Goal: Transaction & Acquisition: Subscribe to service/newsletter

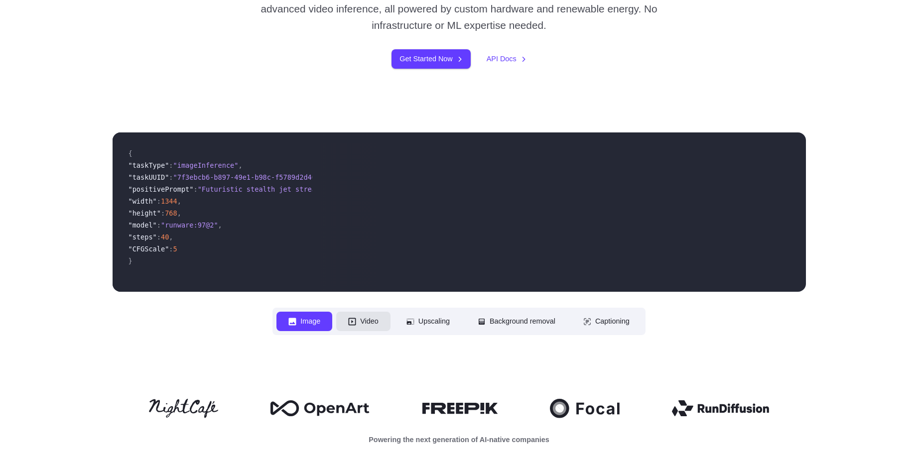
click at [348, 321] on icon at bounding box center [352, 322] width 8 height 8
click at [300, 320] on button "Image" at bounding box center [305, 321] width 56 height 19
click at [361, 320] on button "Video" at bounding box center [363, 321] width 54 height 19
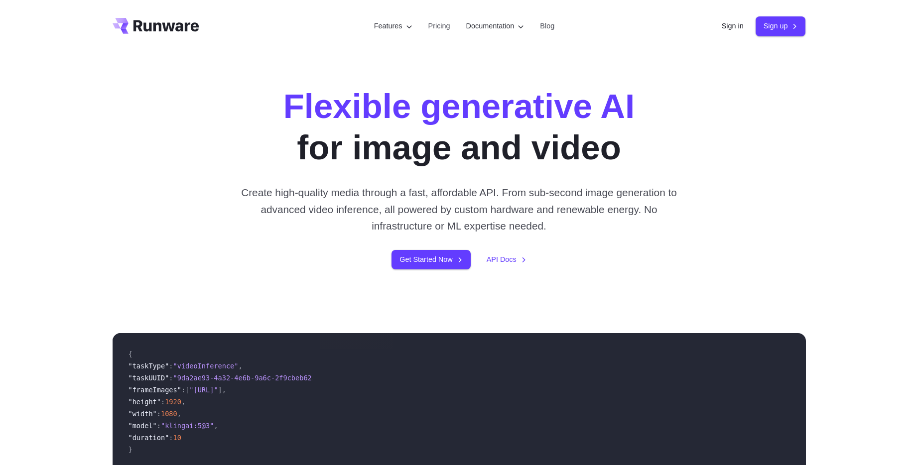
scroll to position [2, 0]
click at [511, 261] on link "API Docs" at bounding box center [507, 259] width 40 height 11
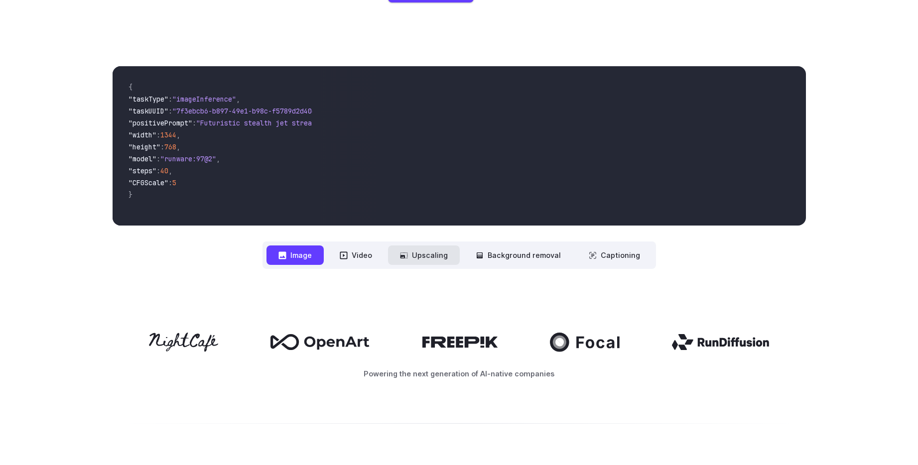
scroll to position [266, 0]
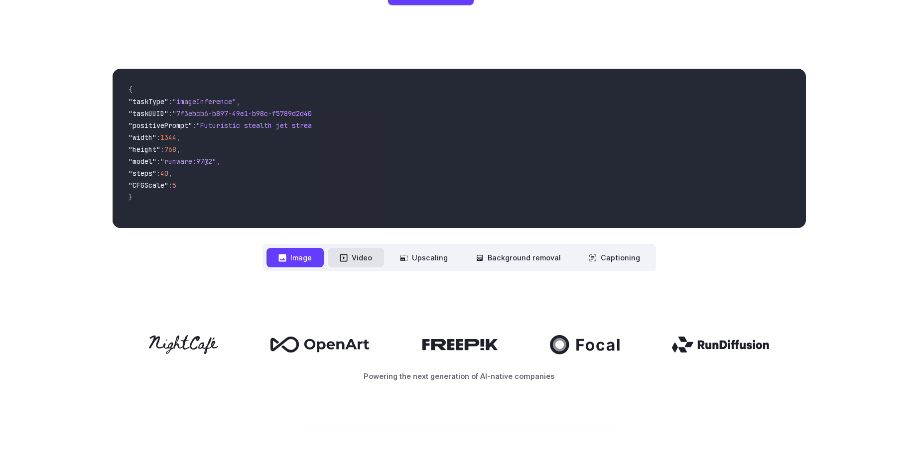
click at [372, 264] on button "Video" at bounding box center [356, 257] width 56 height 19
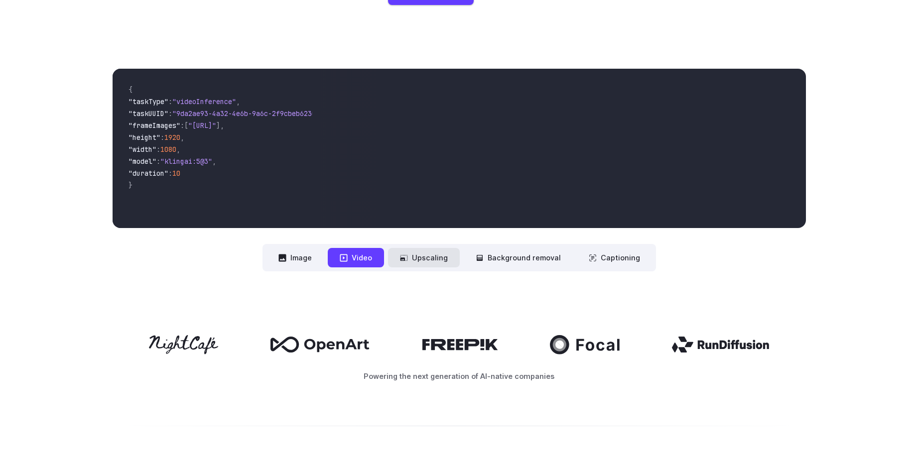
click at [430, 260] on button "Upscaling" at bounding box center [424, 257] width 72 height 19
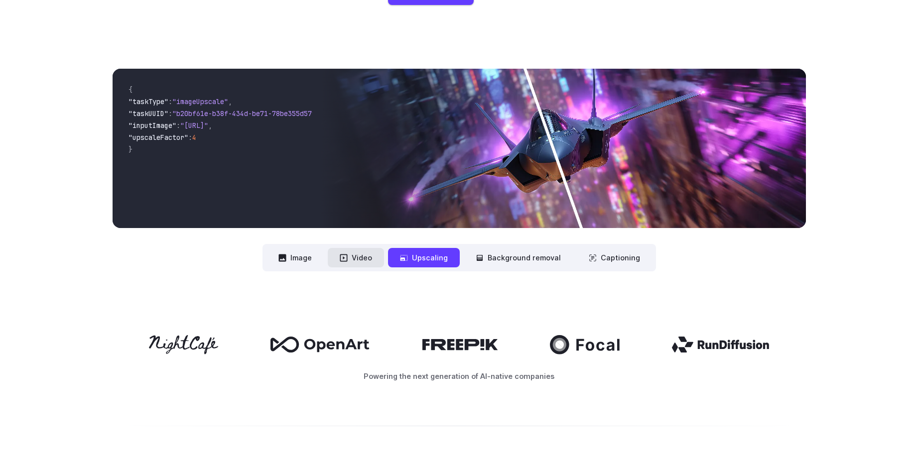
click at [348, 259] on icon at bounding box center [344, 258] width 8 height 8
click at [272, 258] on button "Image" at bounding box center [295, 257] width 57 height 19
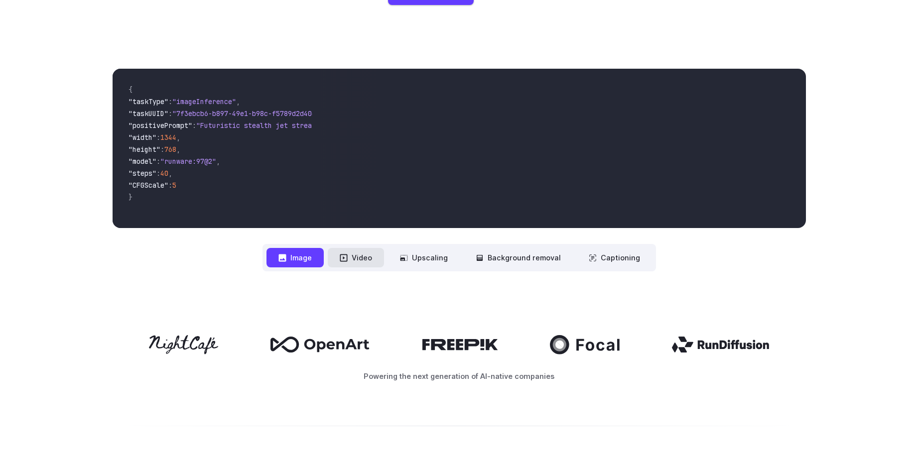
click at [384, 260] on button "Video" at bounding box center [356, 257] width 56 height 19
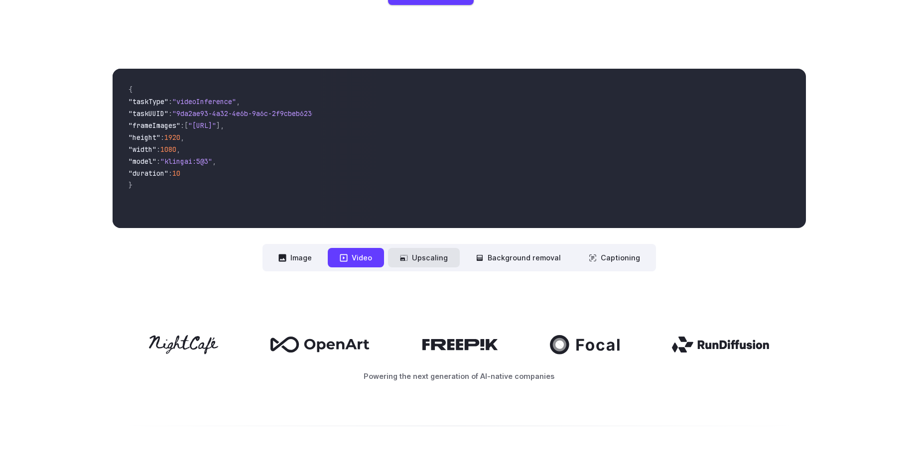
click at [428, 259] on button "Upscaling" at bounding box center [424, 257] width 72 height 19
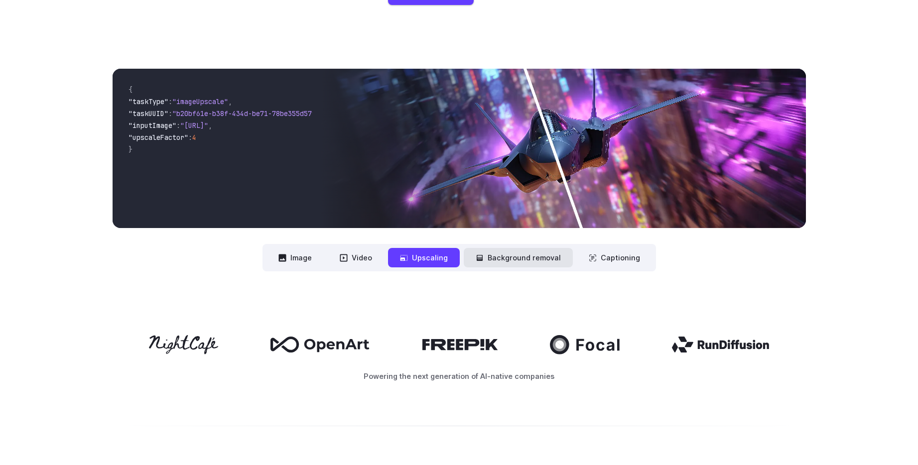
click at [493, 264] on button "Background removal" at bounding box center [518, 257] width 109 height 19
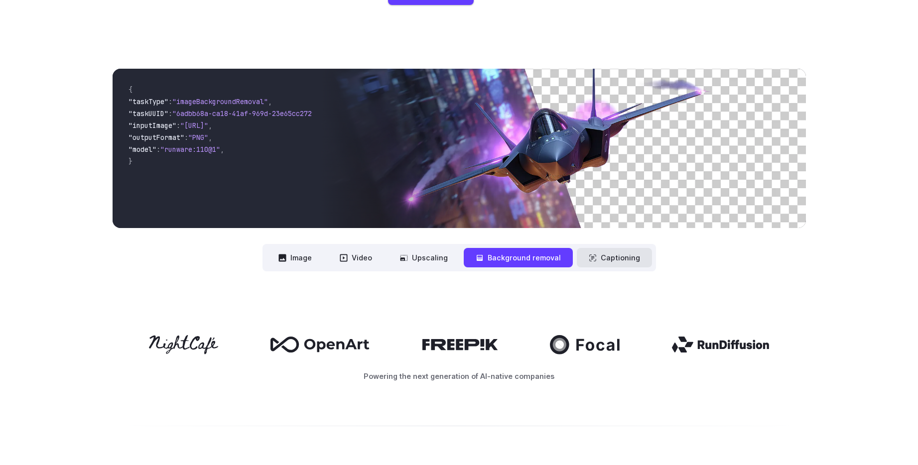
click at [620, 254] on button "Captioning" at bounding box center [614, 257] width 75 height 19
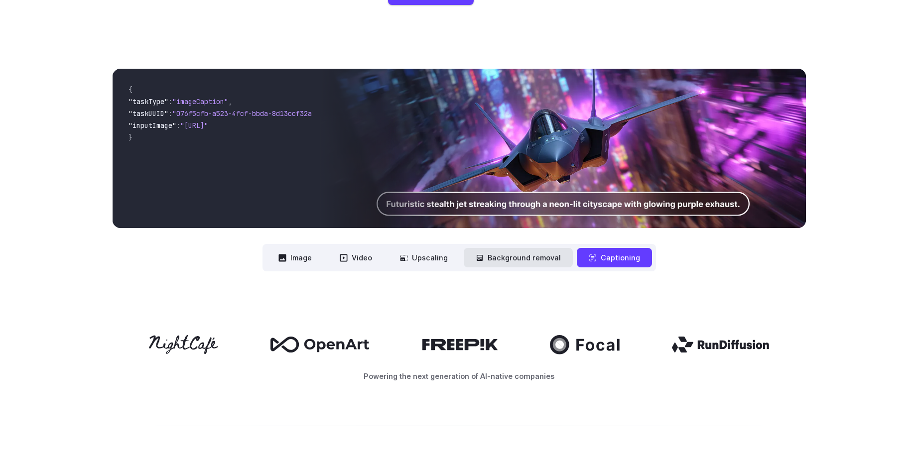
click at [531, 259] on button "Background removal" at bounding box center [518, 257] width 109 height 19
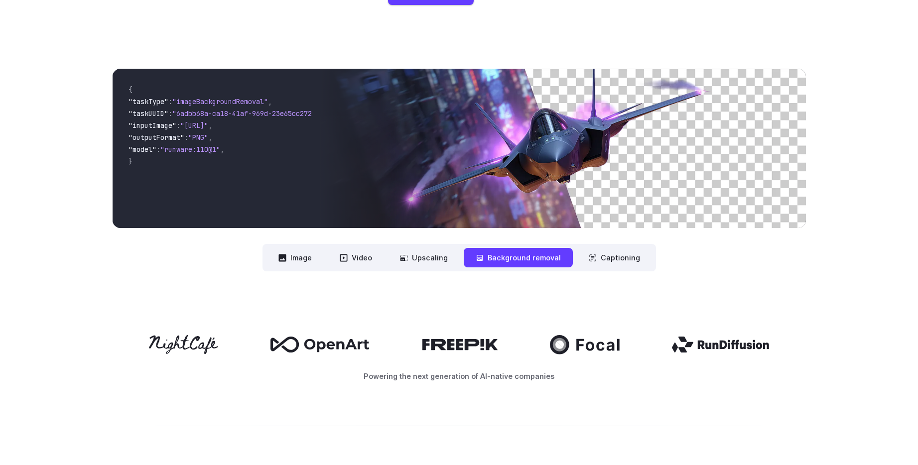
click at [437, 247] on nav "**********" at bounding box center [460, 257] width 394 height 27
click at [625, 260] on button "Captioning" at bounding box center [614, 257] width 75 height 19
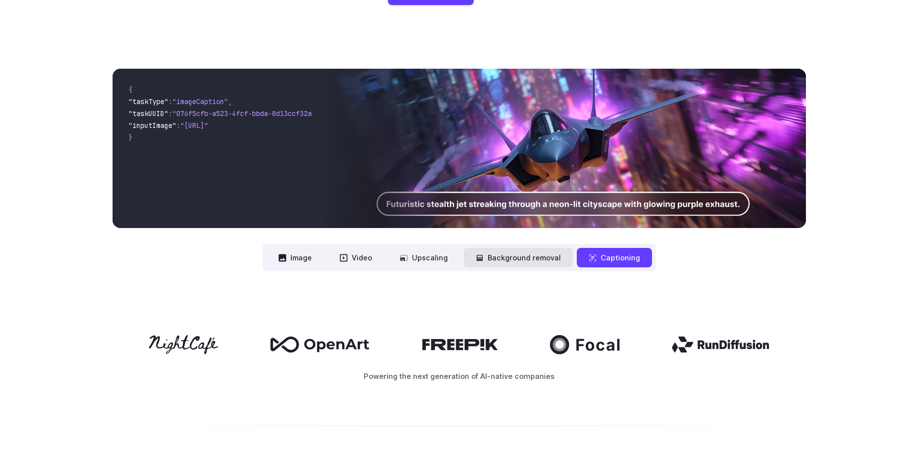
click at [533, 256] on button "Background removal" at bounding box center [518, 257] width 109 height 19
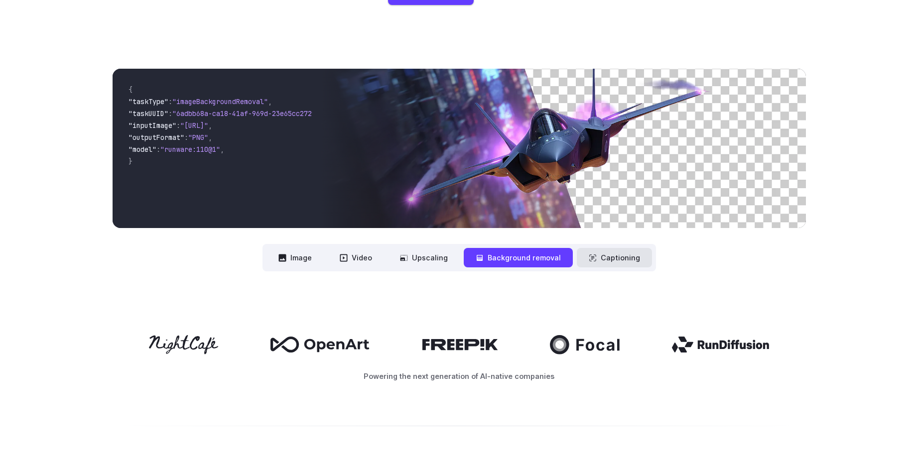
click at [616, 262] on button "Captioning" at bounding box center [614, 257] width 75 height 19
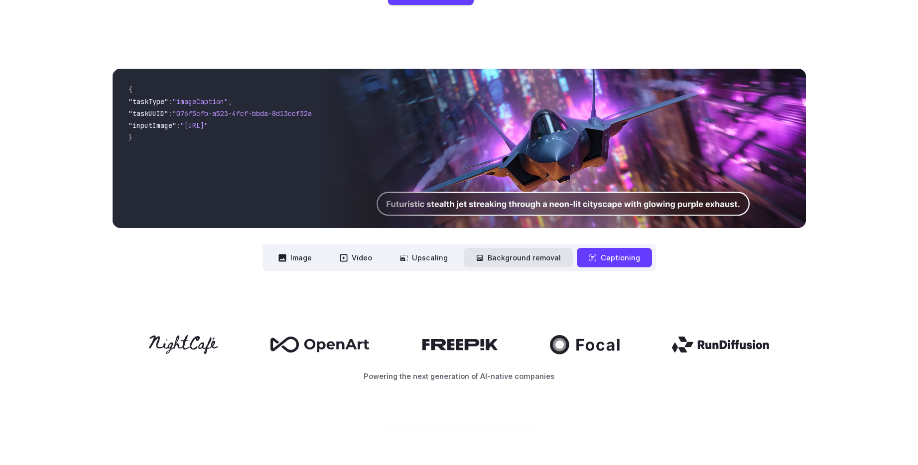
click at [529, 260] on button "Background removal" at bounding box center [518, 257] width 109 height 19
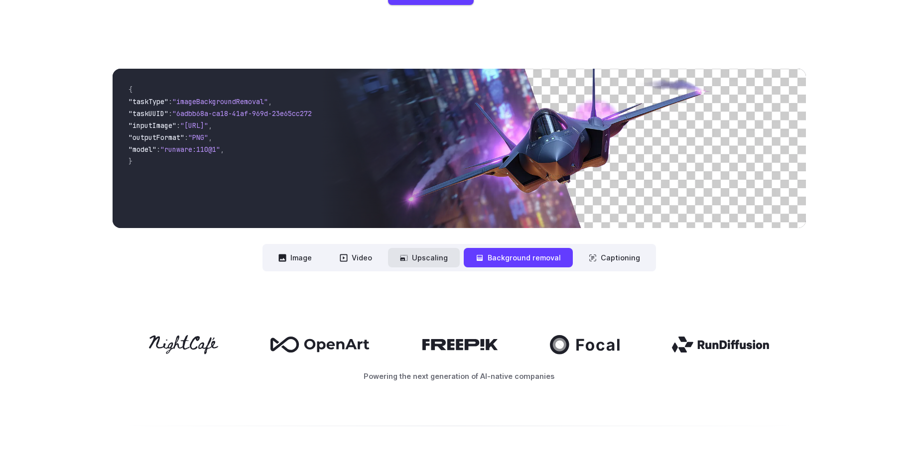
click at [402, 264] on button "Upscaling" at bounding box center [424, 257] width 72 height 19
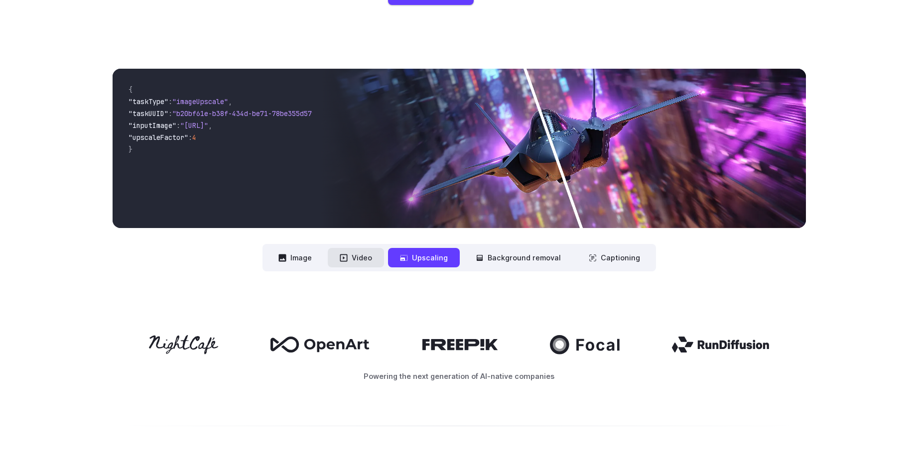
click at [351, 261] on button "Video" at bounding box center [356, 257] width 56 height 19
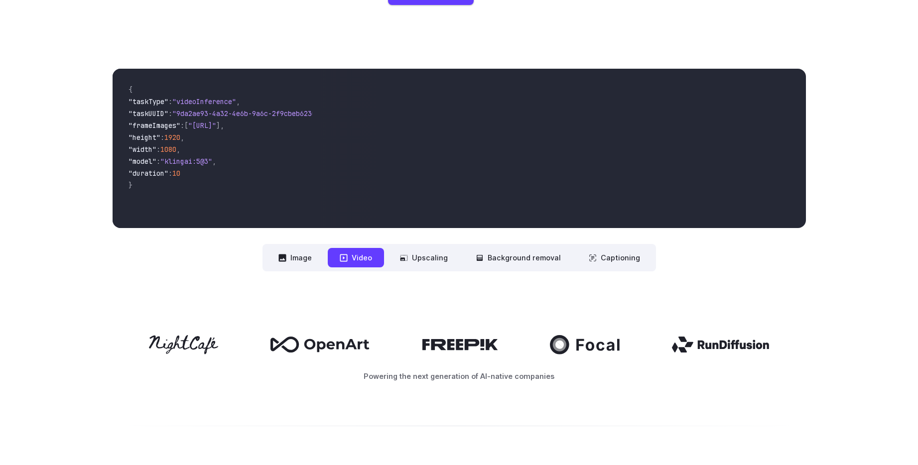
click at [258, 262] on div "**********" at bounding box center [460, 170] width 694 height 203
click at [271, 262] on button "Image" at bounding box center [295, 257] width 57 height 19
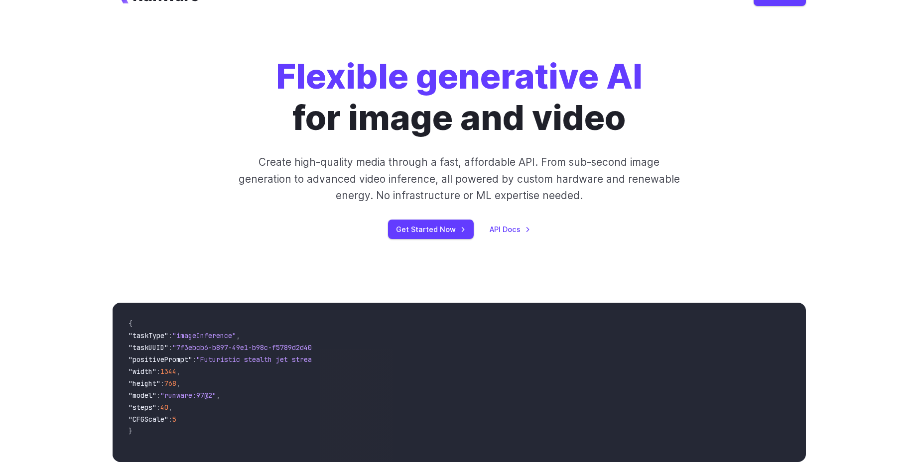
scroll to position [0, 0]
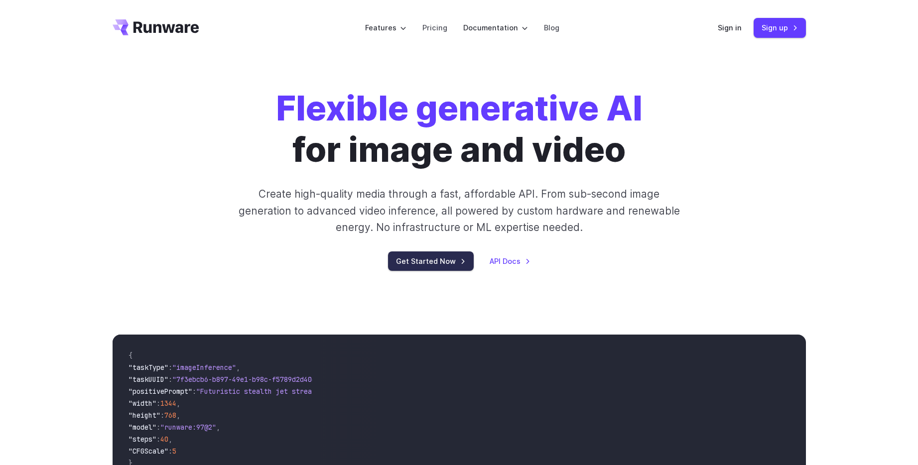
click at [447, 265] on link "Get Started Now" at bounding box center [431, 261] width 86 height 19
